Goal: Browse casually

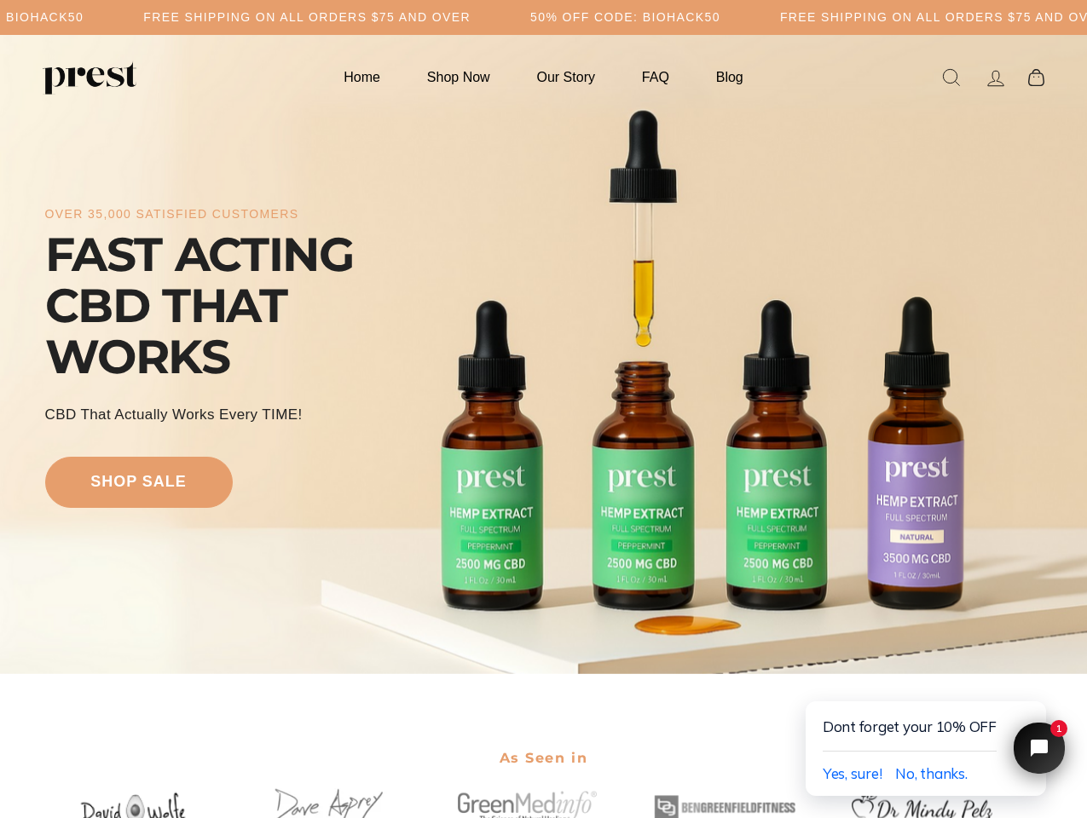
click at [543, 409] on div "over 35,000 satisfied customers FAST ACTING CBD THAT WORKS CBD That Actually Wo…" at bounding box center [543, 354] width 997 height 503
click at [471, 17] on h5 "Free Shipping on all orders $75 and over" at bounding box center [306, 17] width 327 height 14
click at [543, 355] on div "over 35,000 satisfied customers FAST ACTING CBD THAT WORKS CBD That Actually Wo…" at bounding box center [543, 354] width 997 height 503
click at [852, 774] on span "Yes, sure!" at bounding box center [853, 774] width 60 height 18
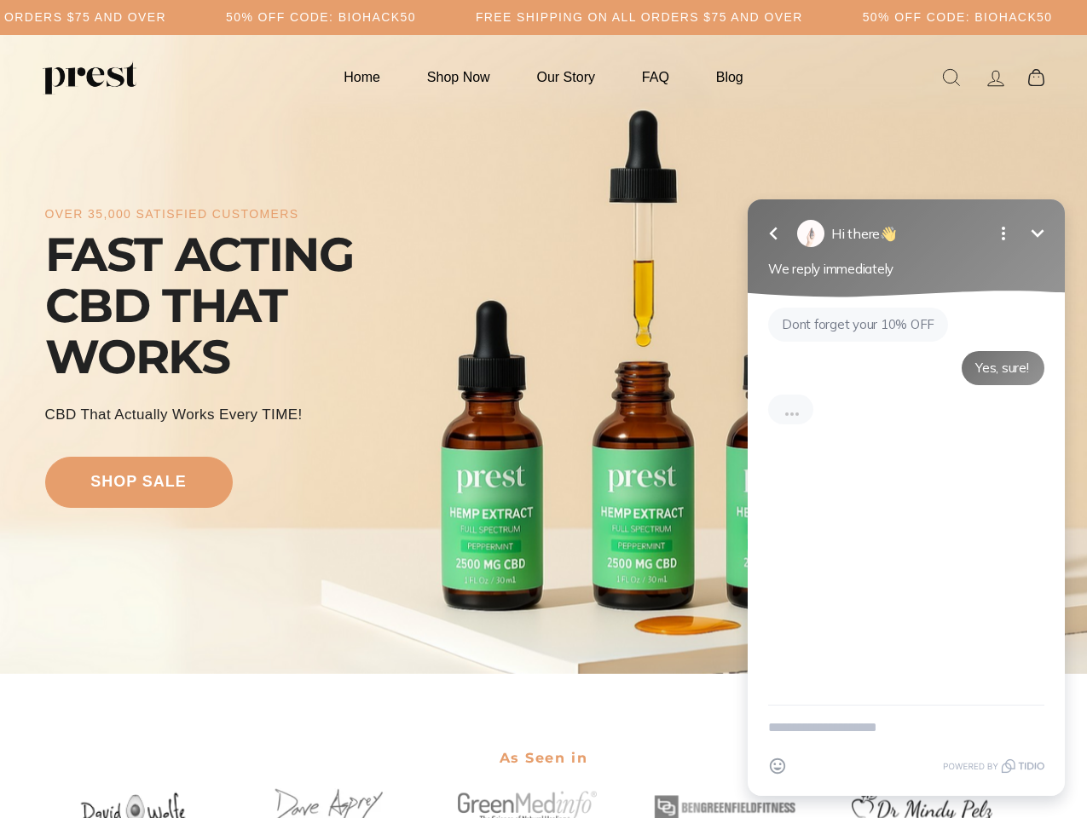
click at [931, 774] on div "Emoji" at bounding box center [906, 766] width 276 height 32
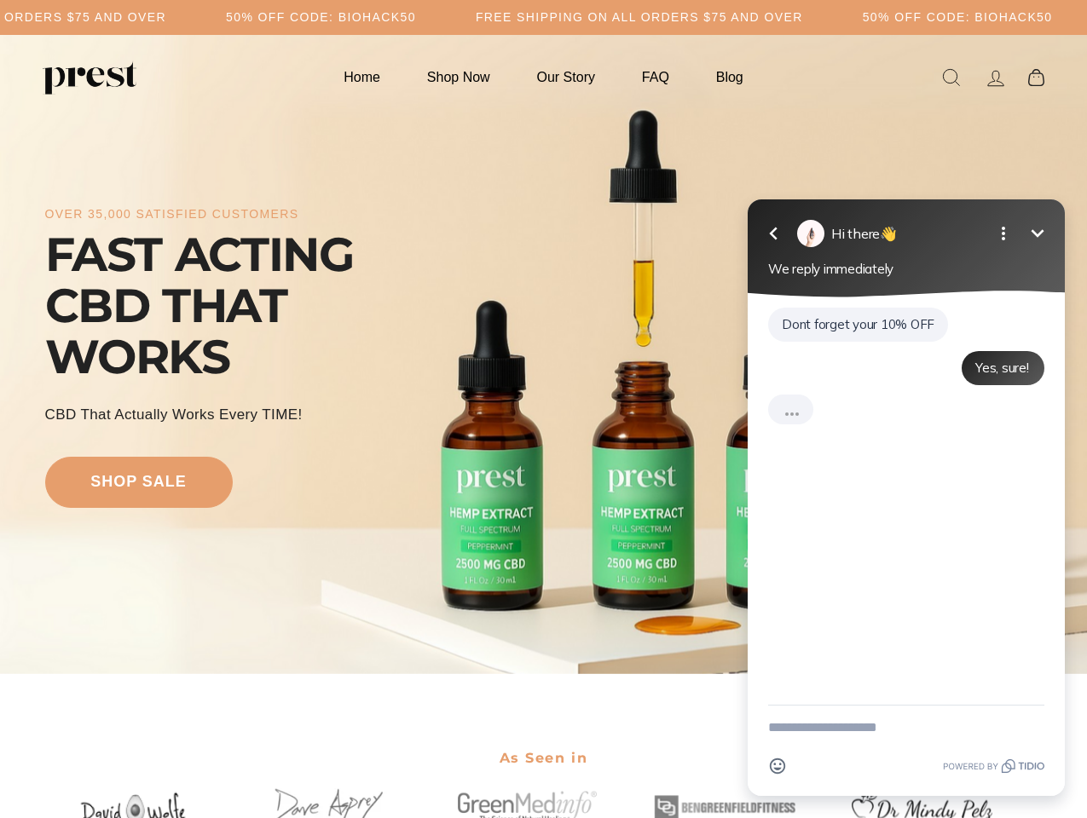
click at [1034, 684] on div "Dont forget your 10% OFF Yes, sure!" at bounding box center [906, 502] width 317 height 408
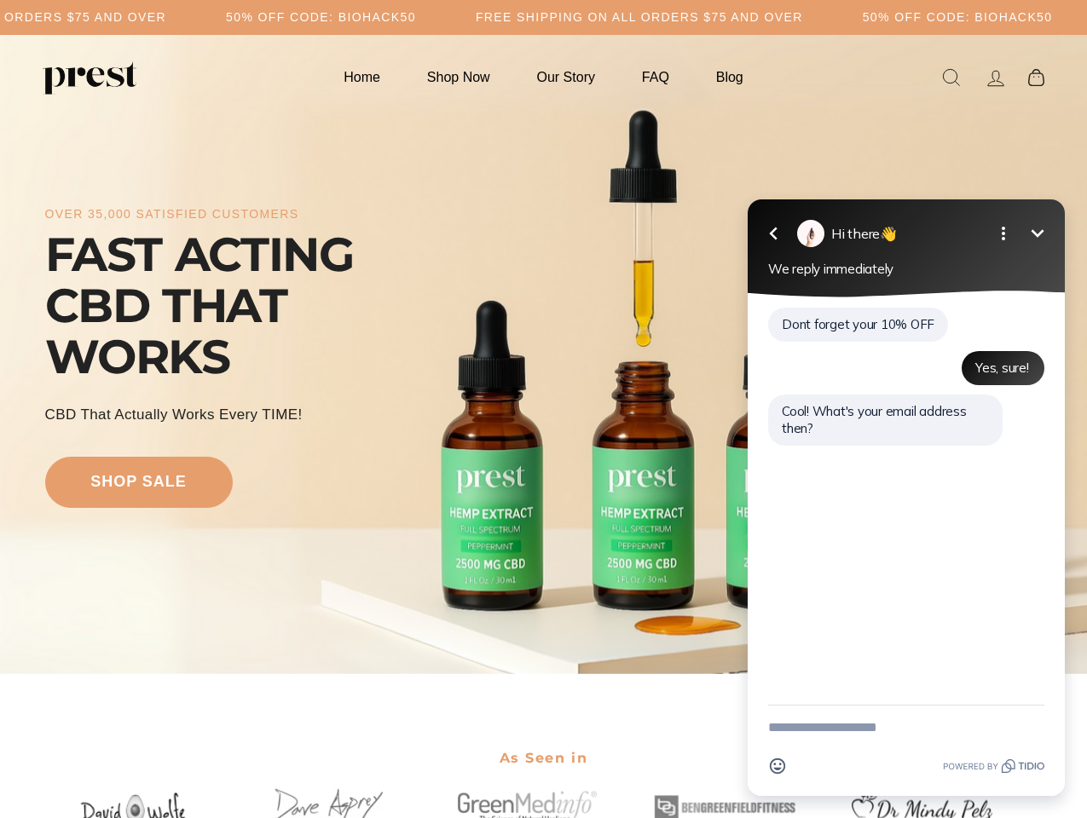
click at [1039, 749] on textarea "New message" at bounding box center [906, 728] width 276 height 44
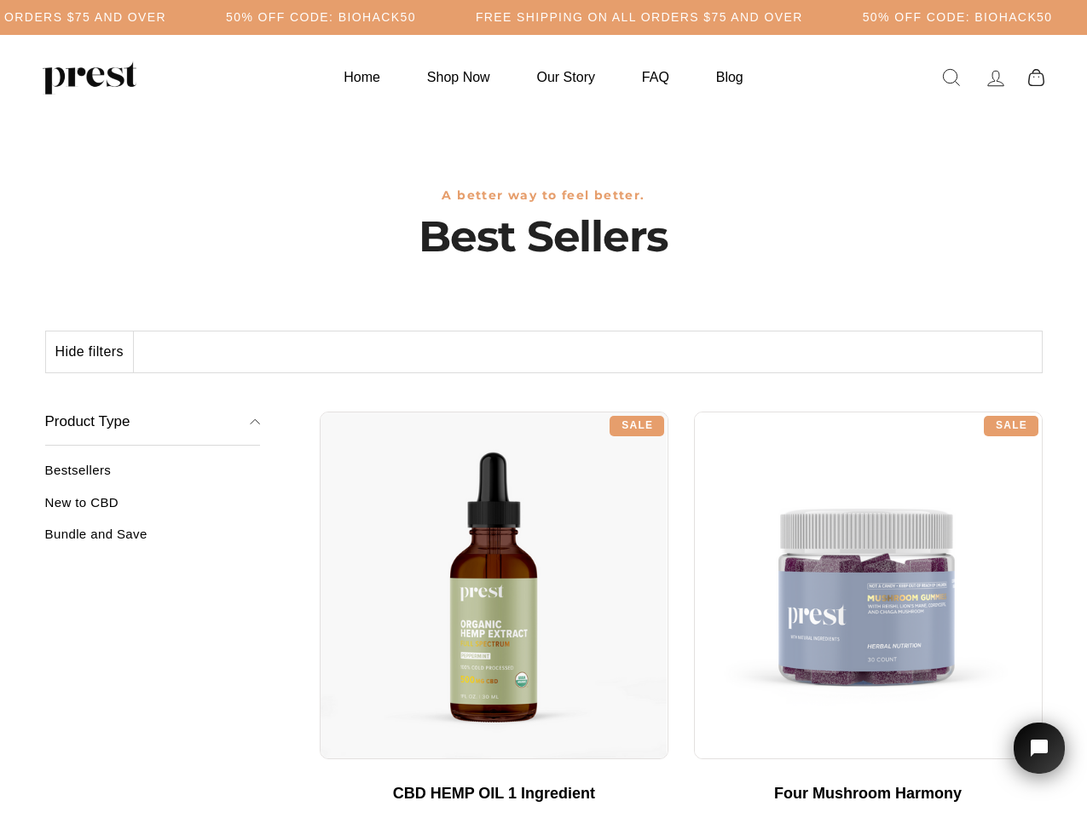
click at [543, 409] on div "**********" at bounding box center [681, 405] width 723 height 13
click at [416, 17] on h5 "50% OFF CODE: BIOHACK50" at bounding box center [321, 17] width 190 height 14
click at [90, 352] on button "Hide filters" at bounding box center [90, 352] width 88 height 41
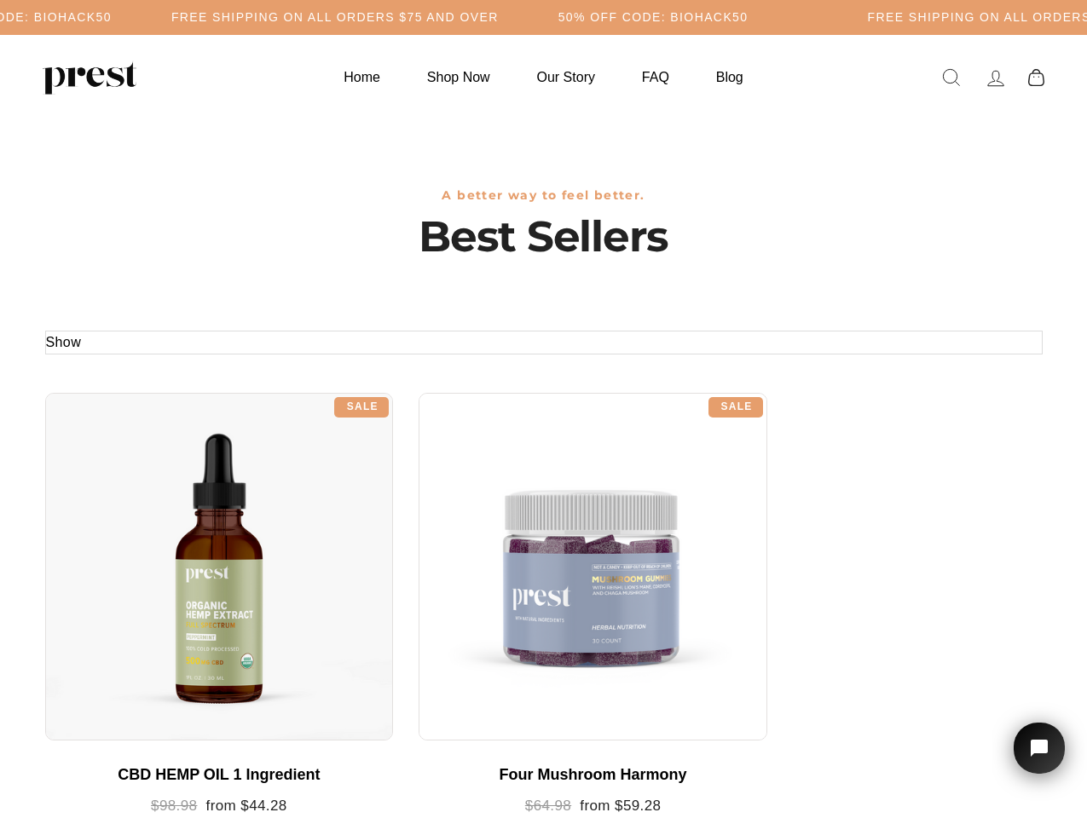
click at [153, 509] on div at bounding box center [219, 567] width 349 height 349
click at [153, 541] on div at bounding box center [219, 567] width 349 height 349
click at [1039, 749] on icon "Open chat widget" at bounding box center [1049, 749] width 26 height 26
